Goal: Transaction & Acquisition: Purchase product/service

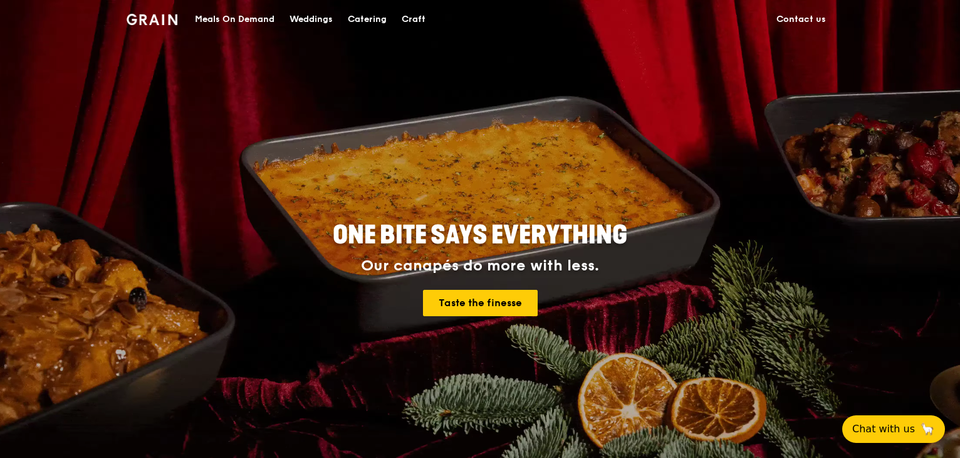
click at [245, 20] on div "Meals On Demand" at bounding box center [235, 20] width 80 height 38
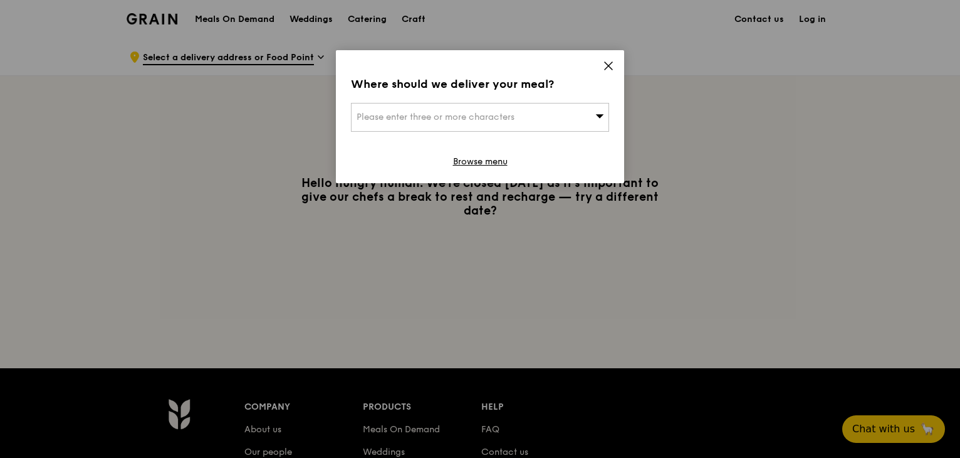
click at [512, 127] on div "Please enter three or more characters" at bounding box center [480, 117] width 258 height 29
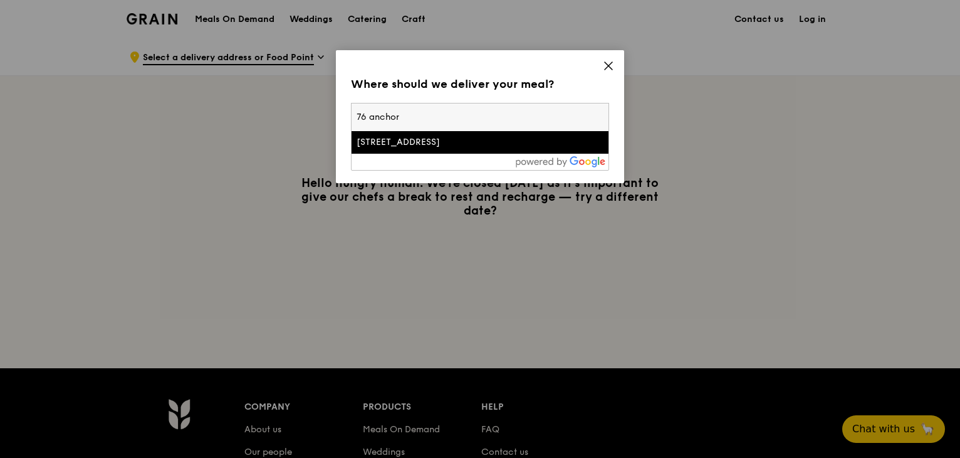
type input "76 anchor"
click at [444, 141] on div "[STREET_ADDRESS]" at bounding box center [450, 142] width 186 height 13
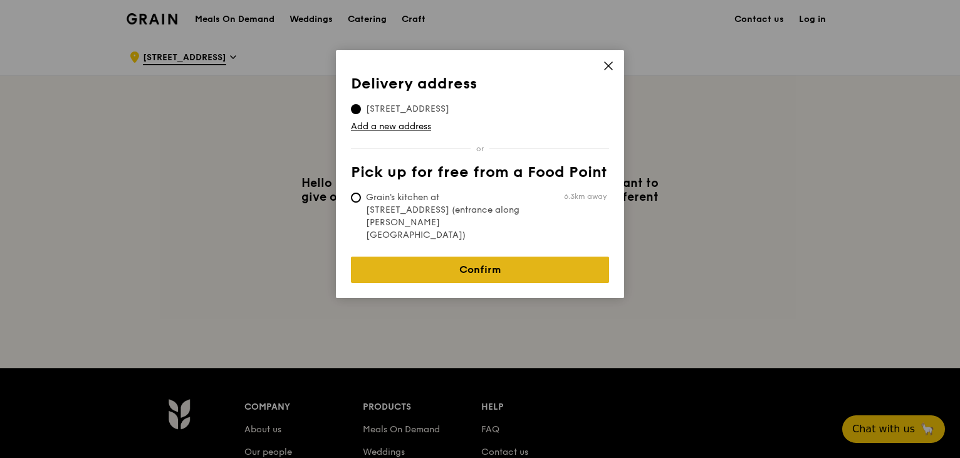
click at [501, 256] on link "Confirm" at bounding box center [480, 269] width 258 height 26
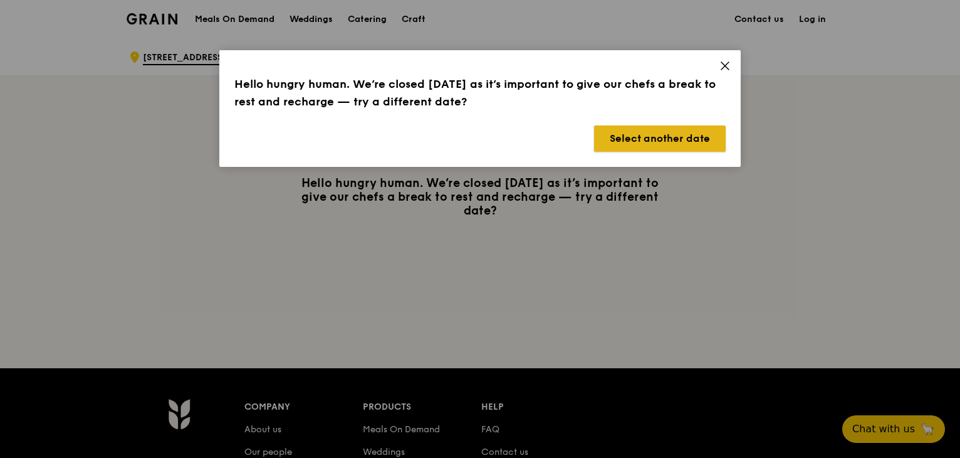
click at [652, 142] on button "Select another date" at bounding box center [660, 138] width 132 height 26
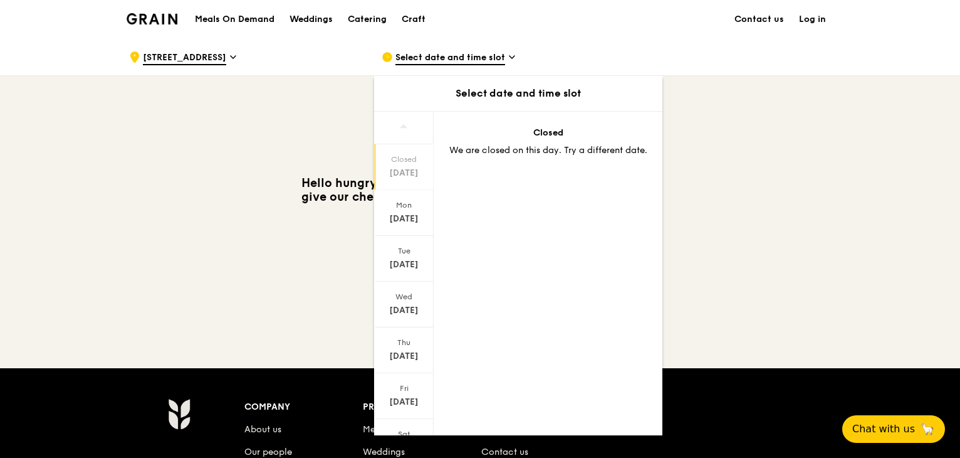
click at [812, 208] on div "Hello hungry human. We’re closed [DATE] as it’s important to give our chefs a b…" at bounding box center [480, 196] width 707 height 41
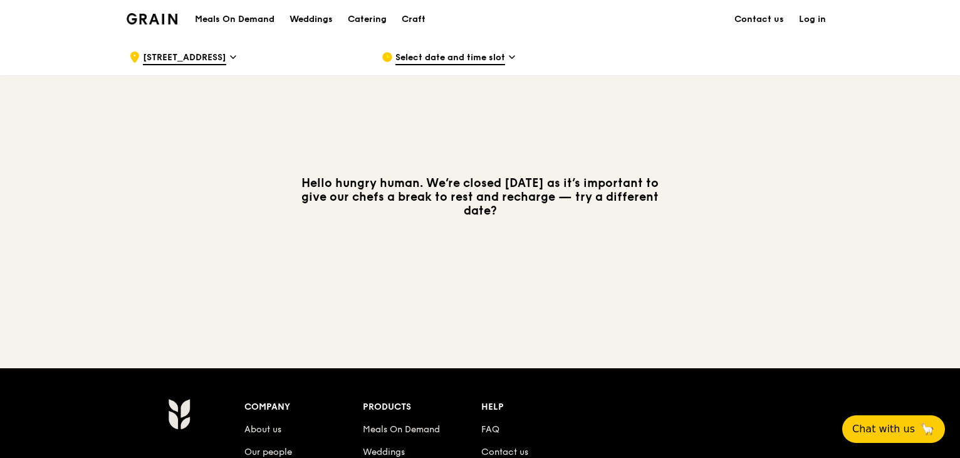
click at [484, 61] on span "Select date and time slot" at bounding box center [451, 58] width 110 height 14
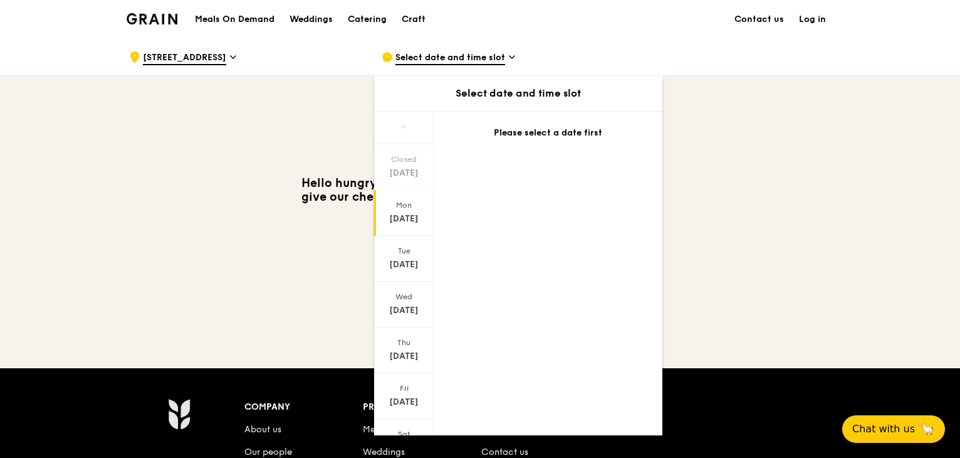
click at [401, 221] on div "[DATE]" at bounding box center [404, 219] width 56 height 13
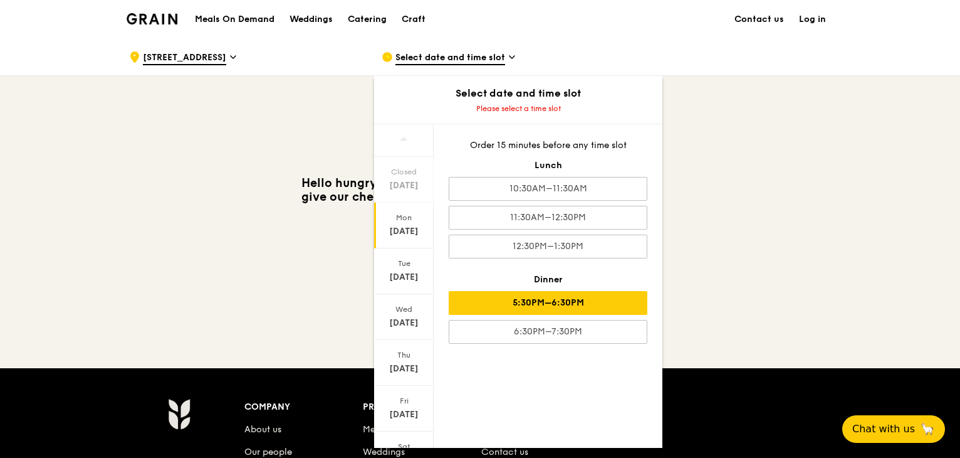
click at [582, 294] on div "5:30PM–6:30PM" at bounding box center [548, 303] width 199 height 24
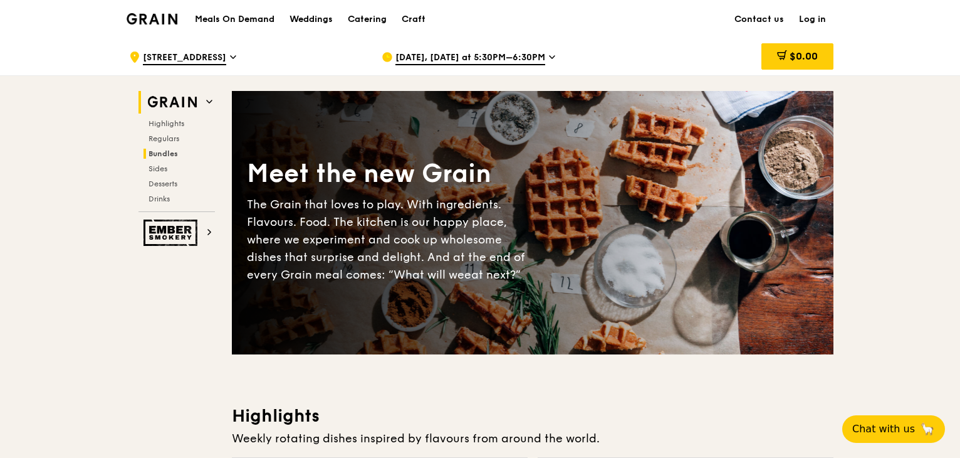
click at [177, 149] on span "Bundles" at bounding box center [163, 153] width 29 height 9
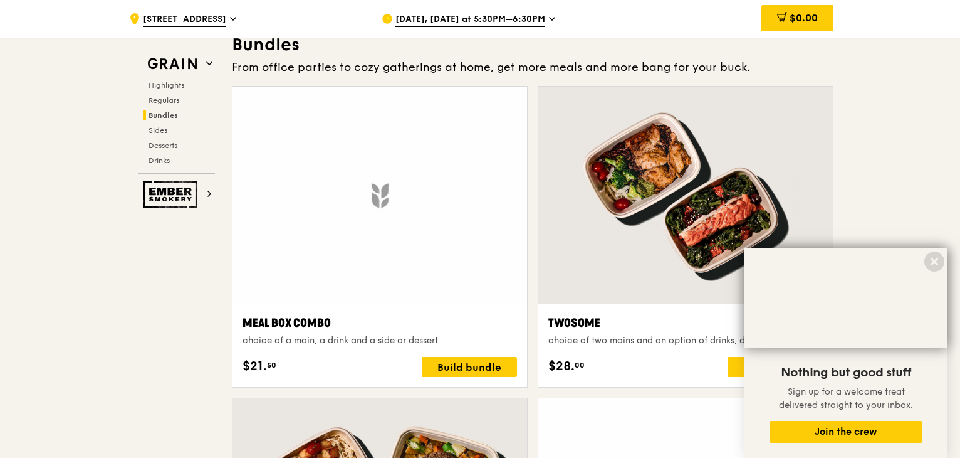
scroll to position [1868, 0]
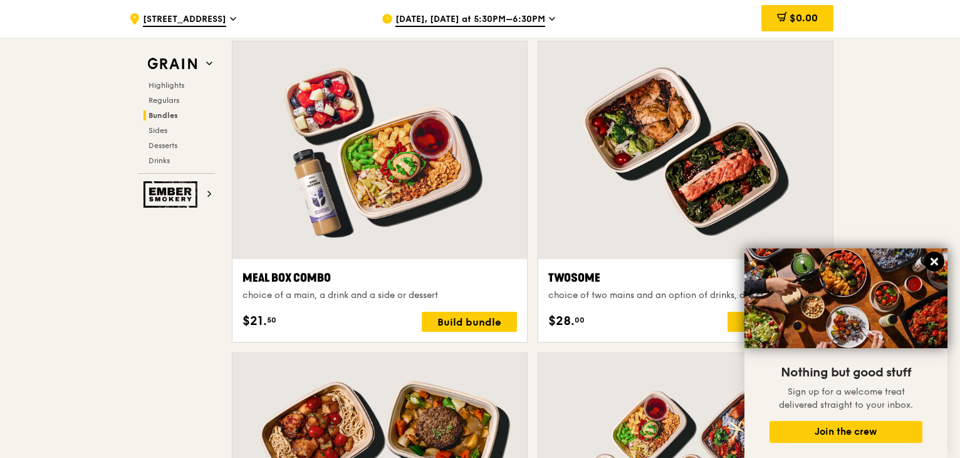
click at [935, 260] on icon at bounding box center [934, 261] width 11 height 11
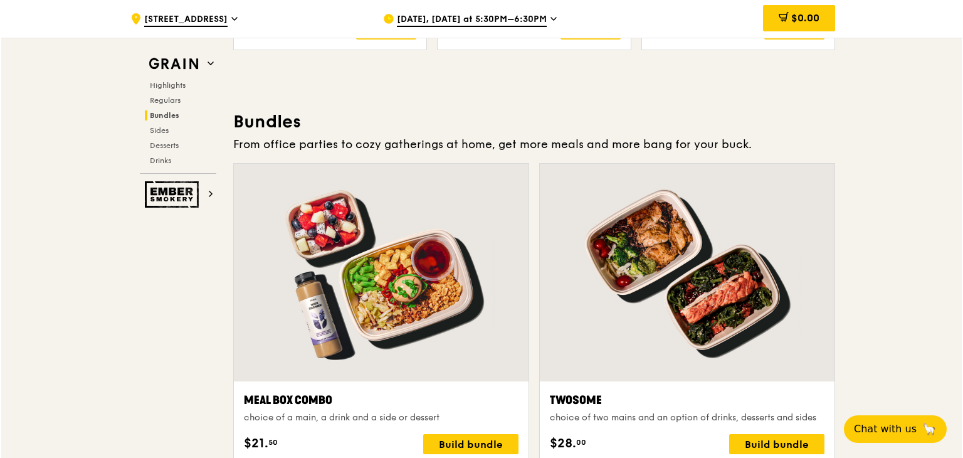
scroll to position [1742, 0]
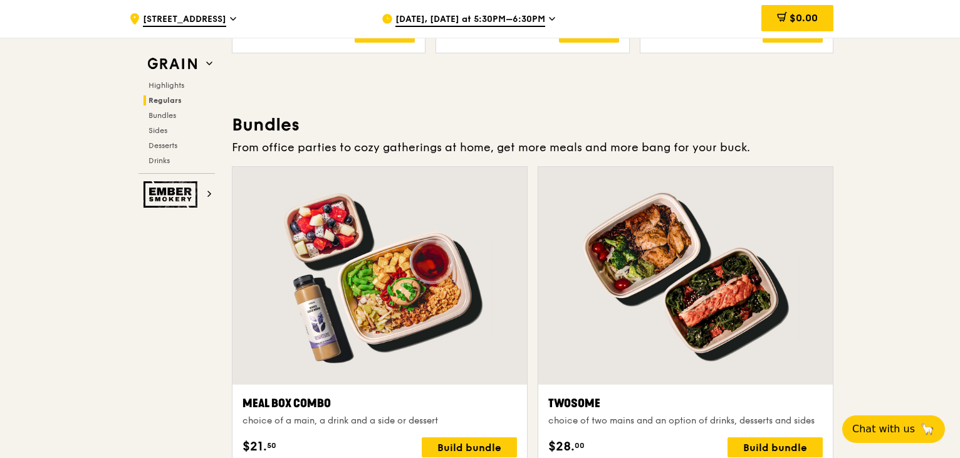
click at [713, 293] on div at bounding box center [686, 276] width 295 height 218
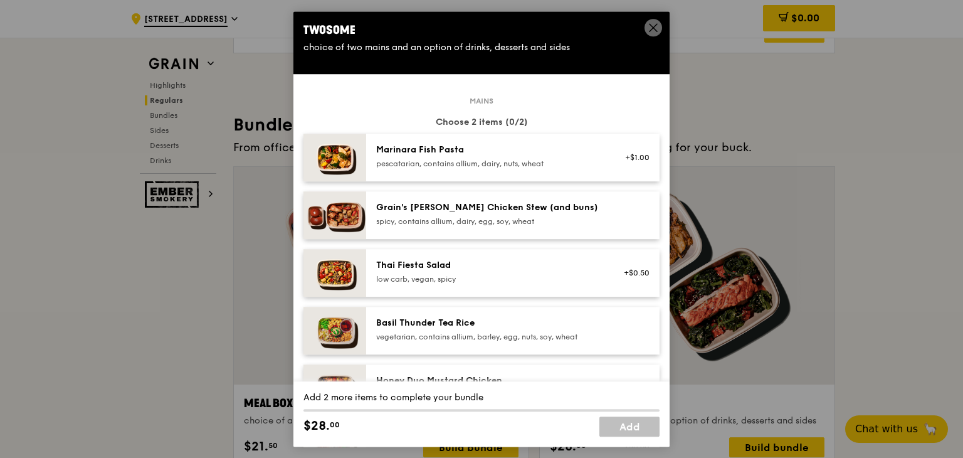
click at [567, 166] on div "pescatarian, contains allium, dairy, nuts, wheat" at bounding box center [488, 164] width 225 height 10
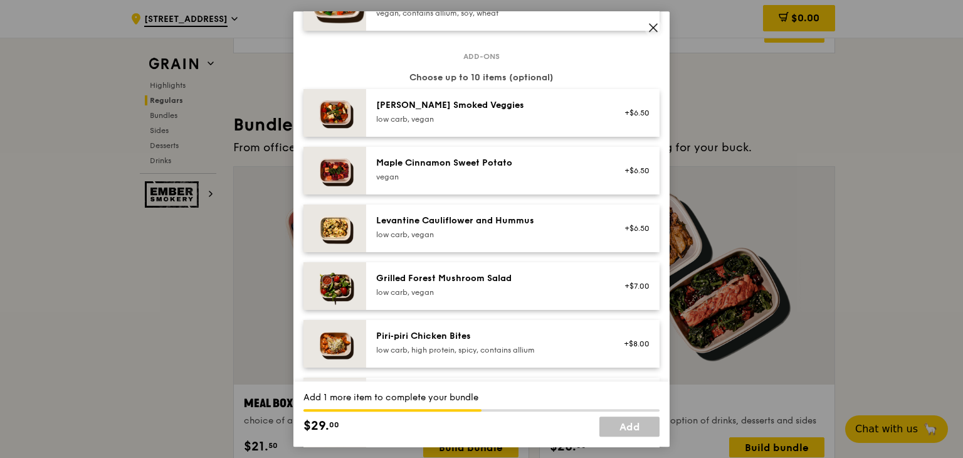
scroll to position [752, 0]
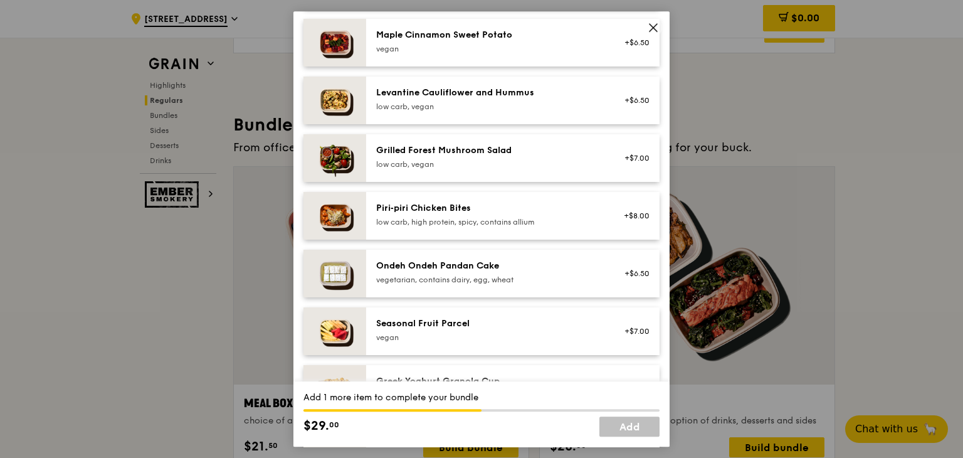
click at [505, 145] on div "Grilled Forest Mushroom Salad" at bounding box center [488, 150] width 225 height 13
click at [591, 320] on div "Seasonal Fruit Parcel" at bounding box center [488, 323] width 225 height 13
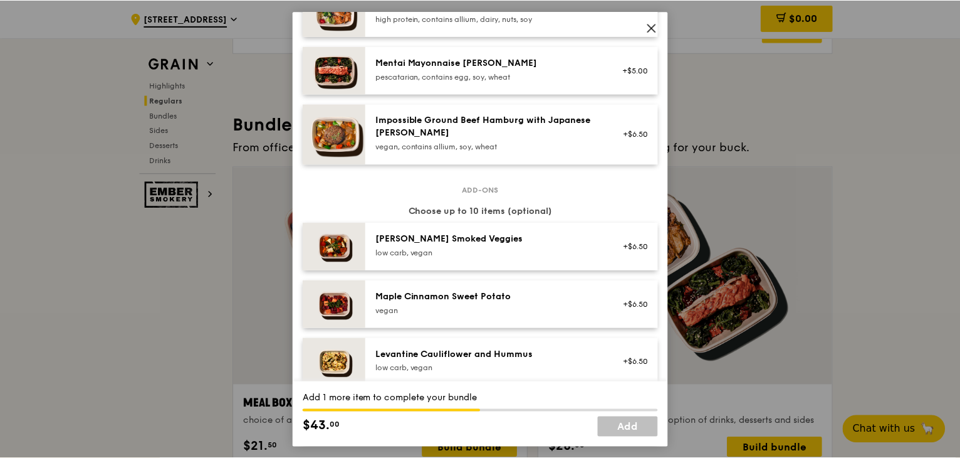
scroll to position [439, 0]
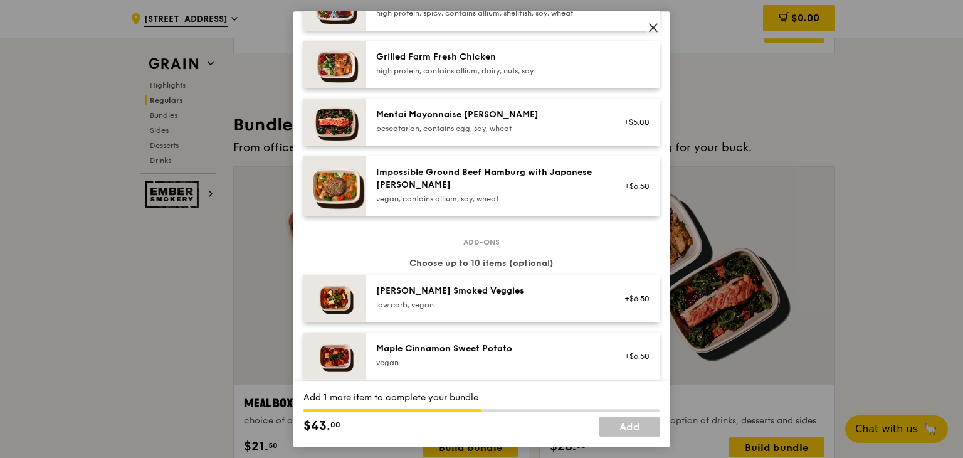
click at [650, 28] on icon at bounding box center [653, 27] width 11 height 11
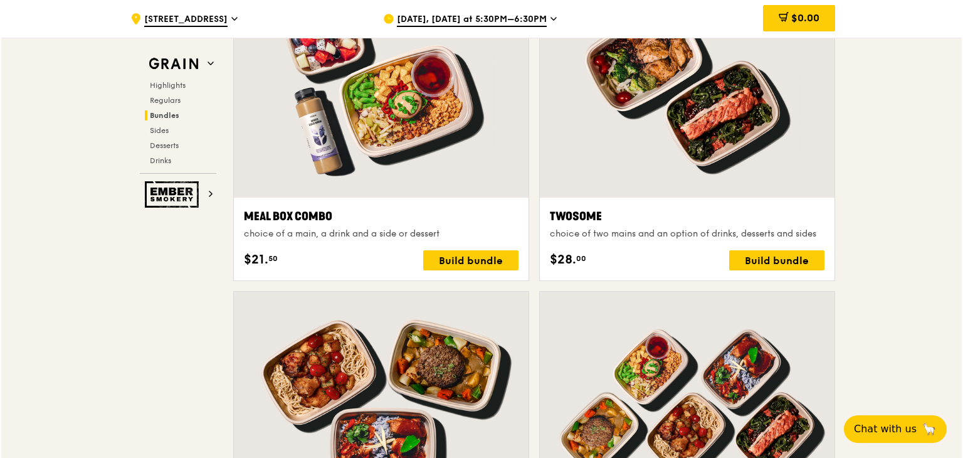
scroll to position [1930, 0]
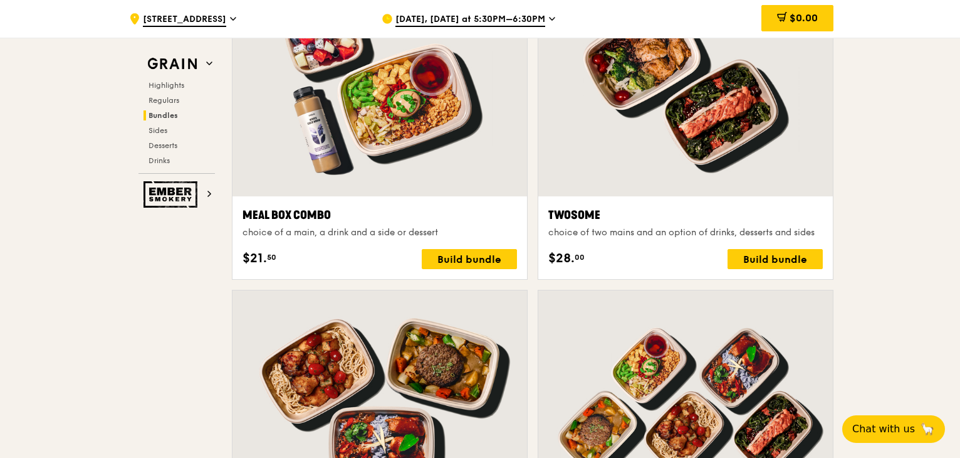
click at [345, 230] on div "choice of a main, a drink and a side or dessert" at bounding box center [380, 232] width 275 height 13
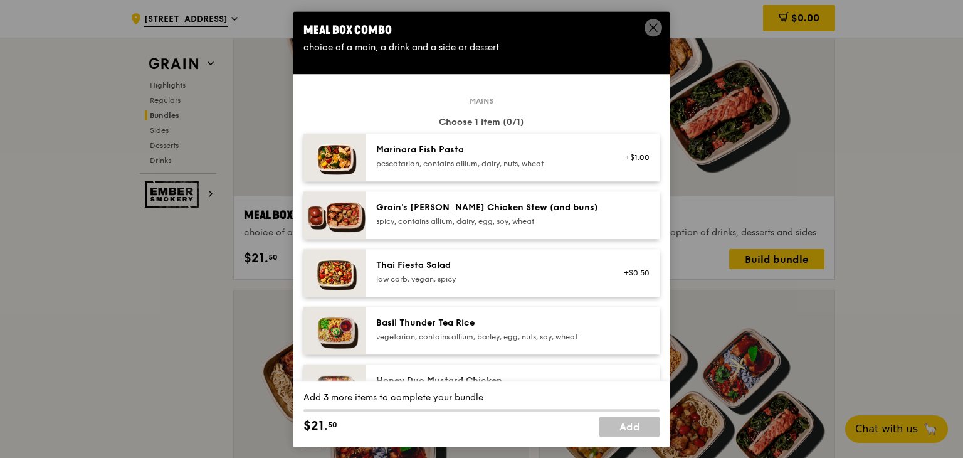
click at [448, 174] on div "Marinara Fish Pasta pescatarian, contains allium, dairy, nuts, wheat +$1.00" at bounding box center [512, 158] width 293 height 48
click at [439, 218] on div "spicy, contains allium, dairy, egg, soy, wheat" at bounding box center [488, 221] width 225 height 10
click at [454, 157] on div "Marinara Fish Pasta pescatarian, contains allium, dairy, nuts, wheat" at bounding box center [488, 156] width 225 height 25
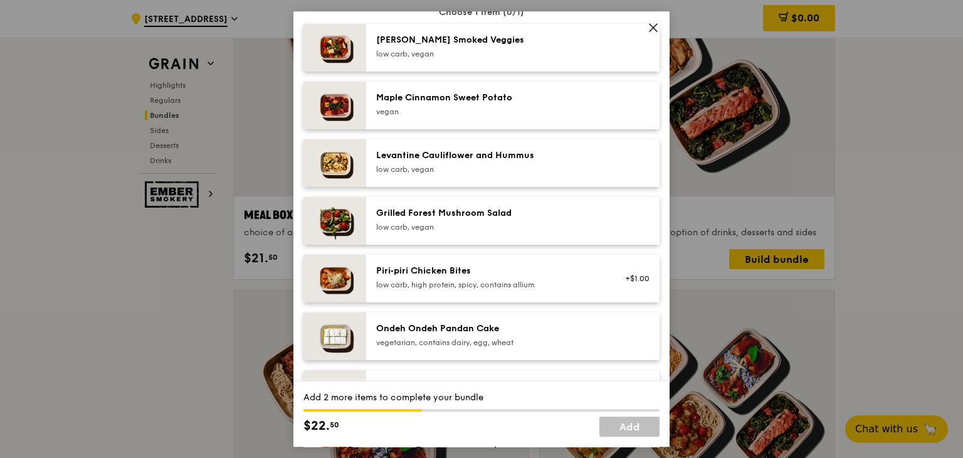
click at [441, 209] on div "Grilled Forest Mushroom Salad" at bounding box center [488, 213] width 225 height 13
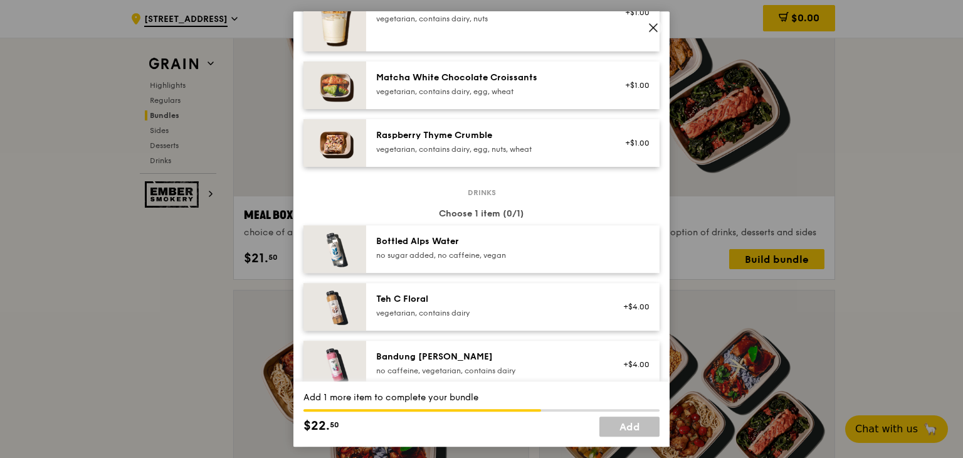
click at [443, 239] on div "Bottled Alps Water" at bounding box center [488, 241] width 225 height 13
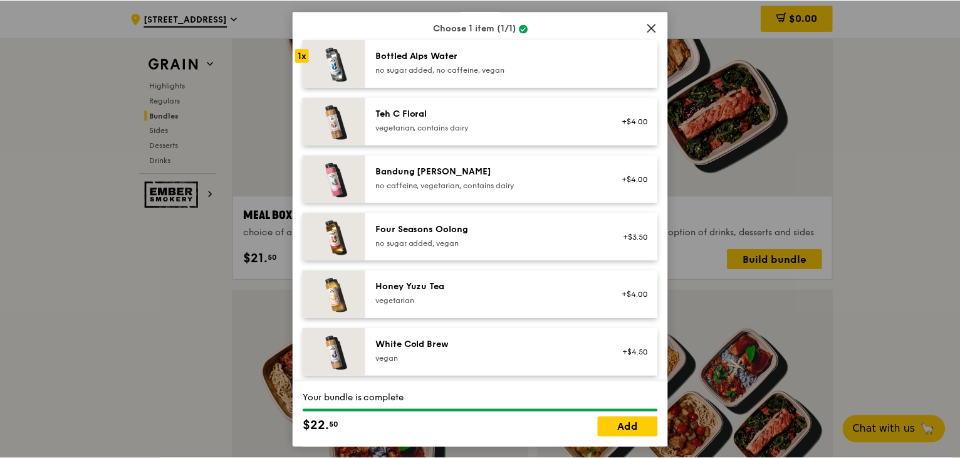
scroll to position [1492, 0]
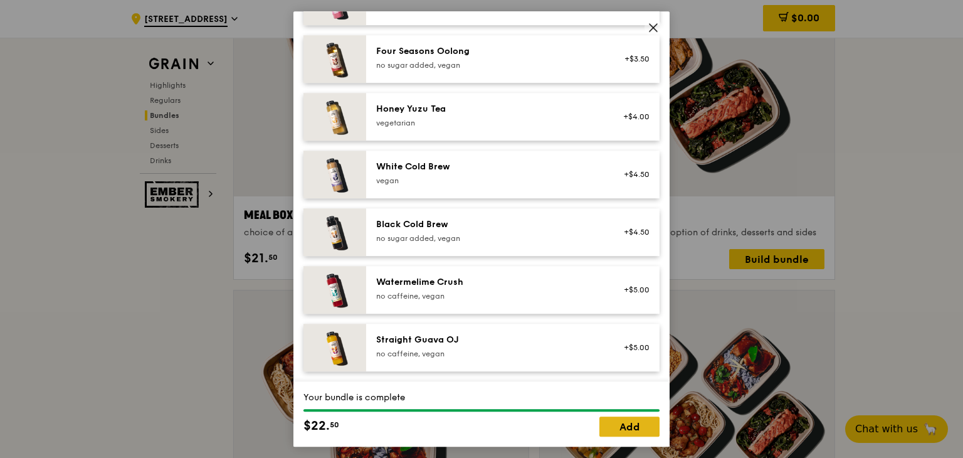
click at [612, 431] on link "Add" at bounding box center [629, 426] width 60 height 20
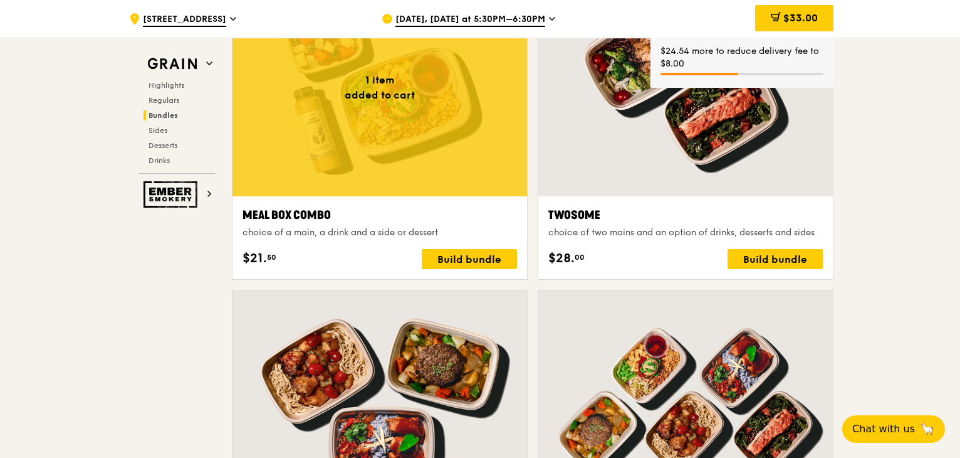
click at [692, 58] on div "$24.54 more to reduce delivery fee to $8.00" at bounding box center [742, 57] width 163 height 25
click at [173, 88] on span "Highlights" at bounding box center [169, 85] width 40 height 9
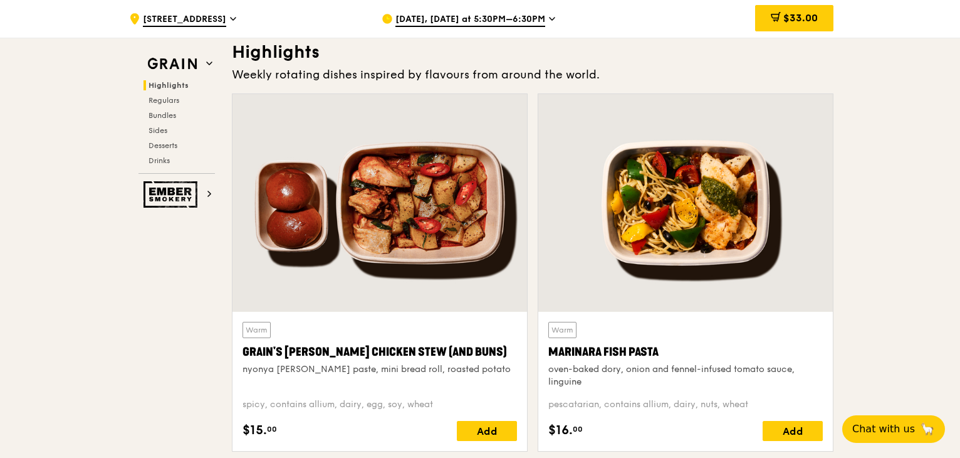
scroll to position [354, 0]
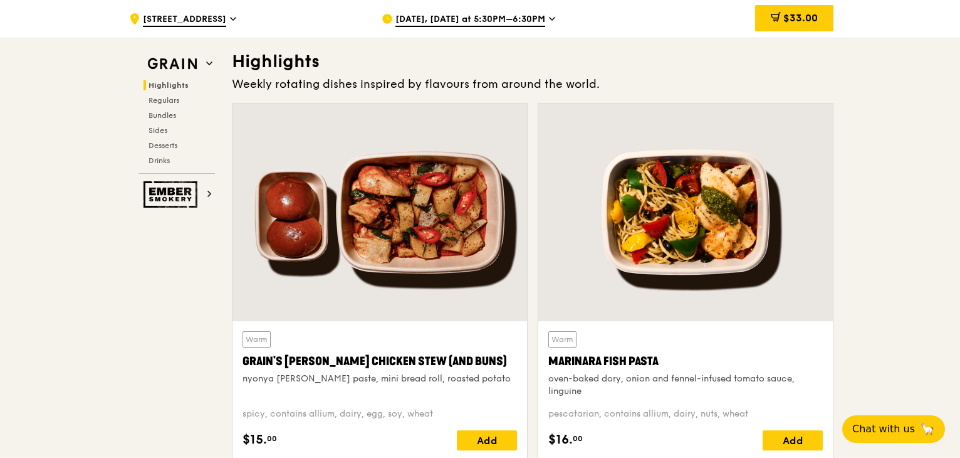
click at [419, 231] on div at bounding box center [380, 212] width 295 height 218
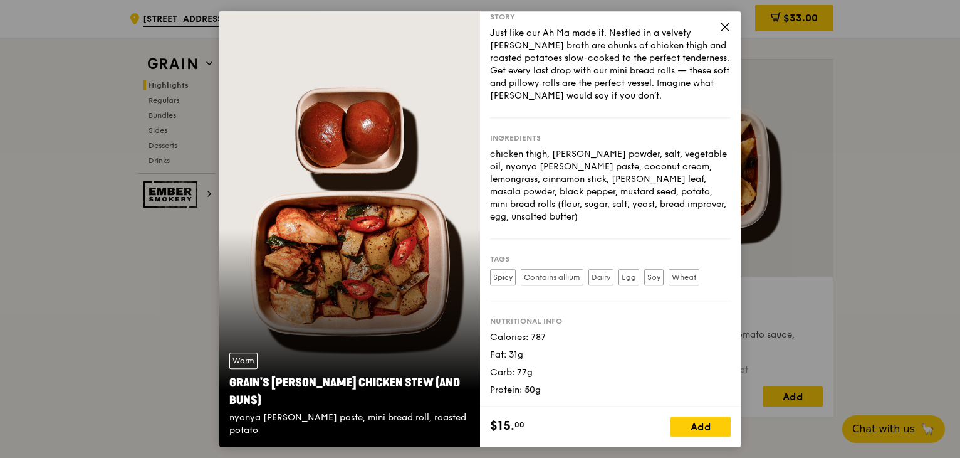
scroll to position [542, 0]
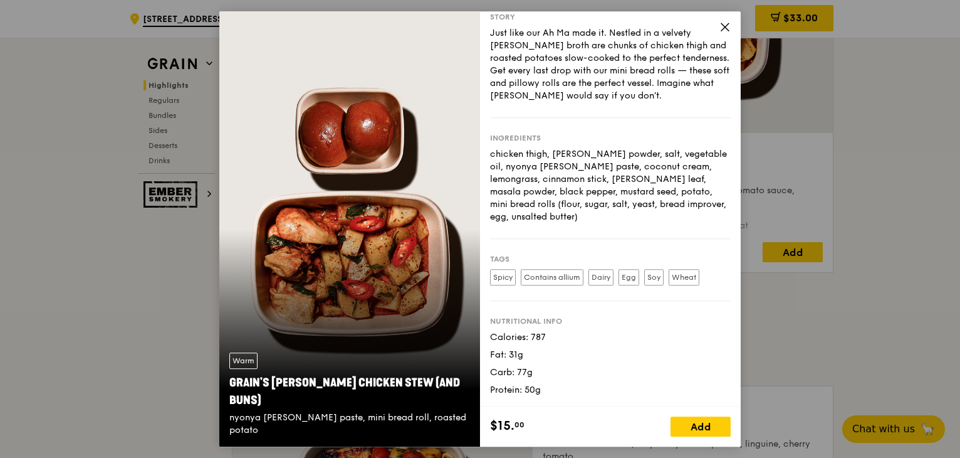
click at [691, 424] on div "Add" at bounding box center [701, 426] width 60 height 20
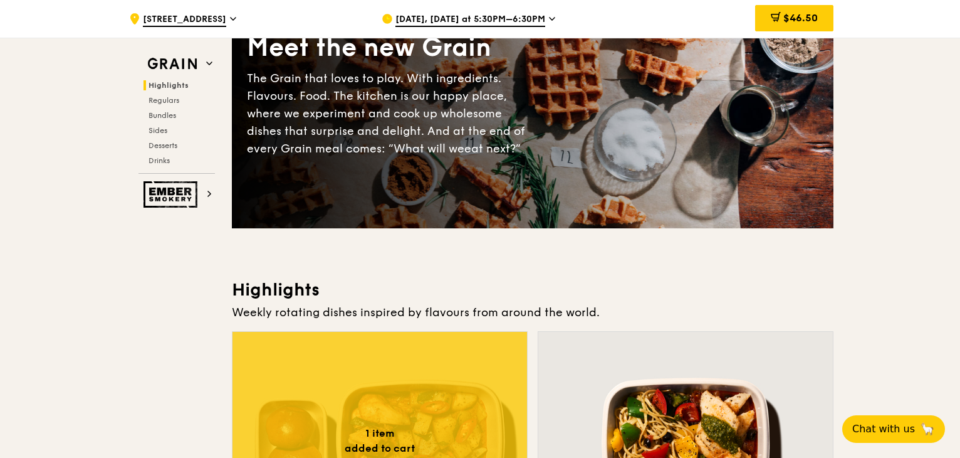
scroll to position [376, 0]
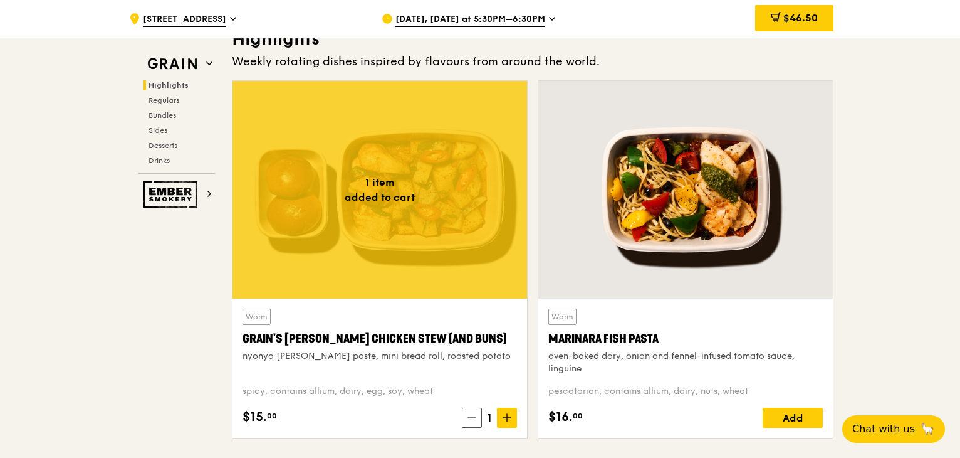
click at [650, 168] on div at bounding box center [686, 190] width 295 height 218
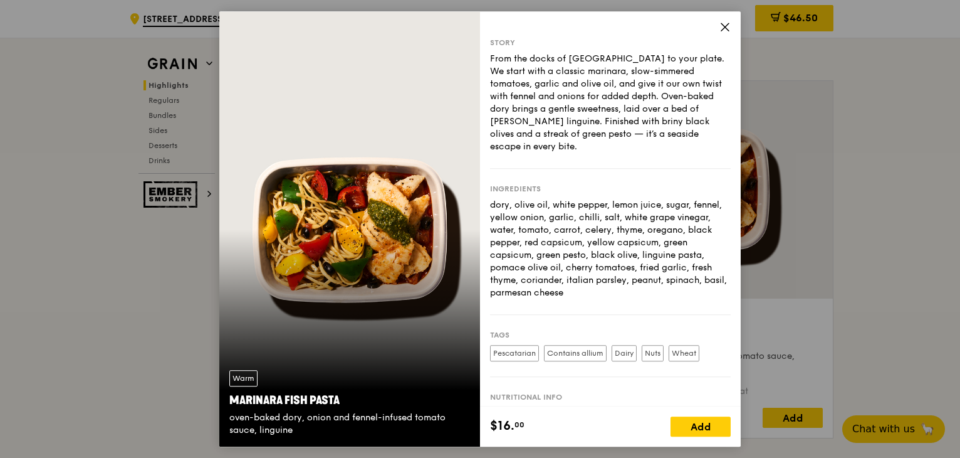
scroll to position [63, 0]
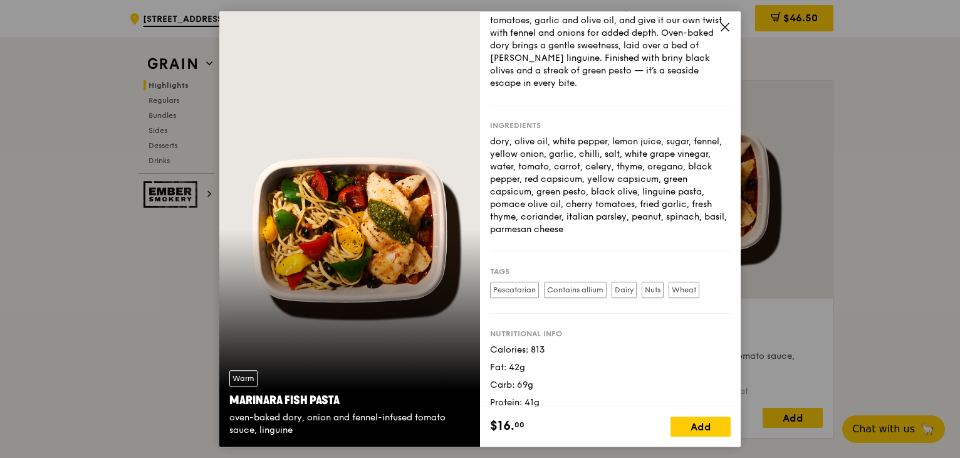
click at [725, 28] on icon at bounding box center [726, 27] width 8 height 8
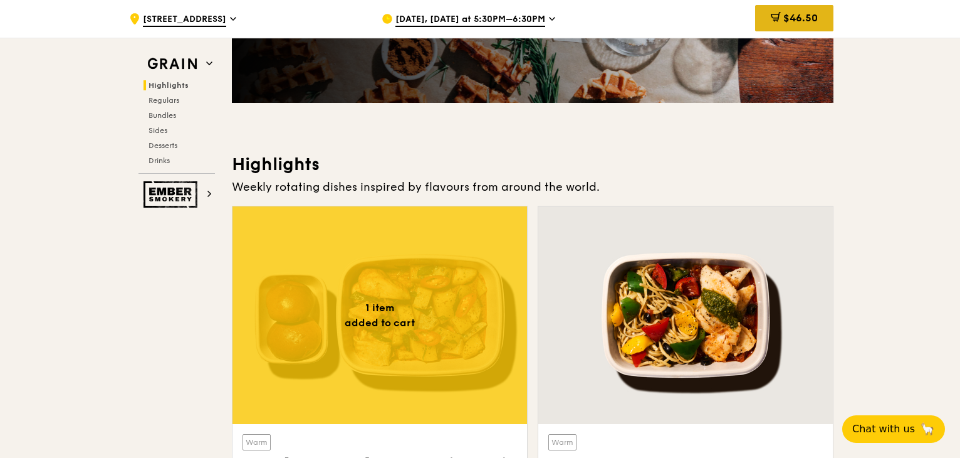
scroll to position [125, 0]
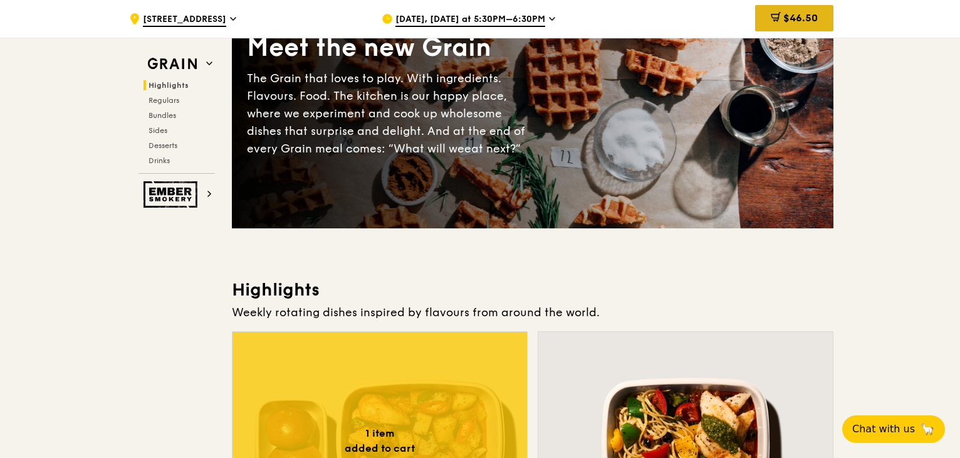
click at [779, 15] on icon at bounding box center [776, 17] width 10 height 10
